Goal: Check status: Check status

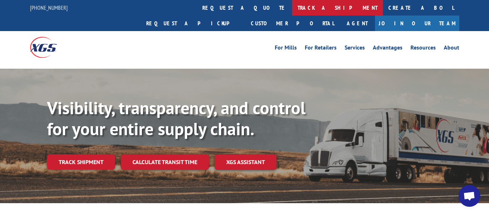
click at [292, 9] on link "track a shipment" at bounding box center [337, 8] width 91 height 16
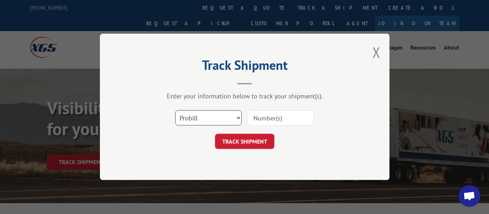
click at [237, 116] on select "Select category... Probill BOL PO" at bounding box center [208, 118] width 67 height 15
select select "bol"
click at [175, 111] on select "Select category... Probill BOL PO" at bounding box center [208, 118] width 67 height 15
click at [265, 120] on input at bounding box center [280, 118] width 67 height 15
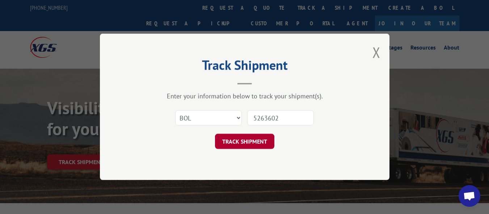
type input "5263602"
click at [242, 139] on button "TRACK SHIPMENT" at bounding box center [244, 141] width 59 height 15
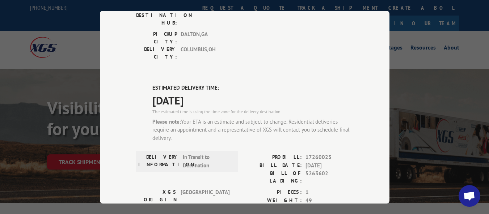
scroll to position [109, 0]
